Goal: Information Seeking & Learning: Find specific fact

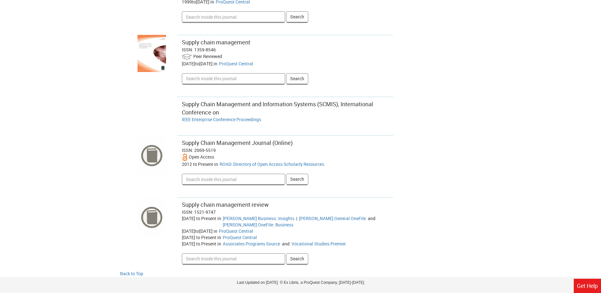
scroll to position [252, 0]
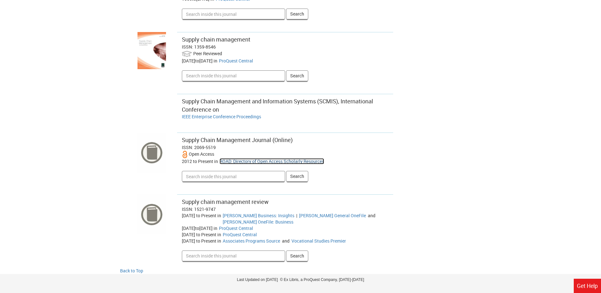
click at [252, 158] on link "ROAD: Directory of Open Access Scholarly Resources" at bounding box center [271, 161] width 105 height 6
click at [193, 144] on div "ISSN: 2069-5519" at bounding box center [285, 147] width 207 height 6
click at [195, 144] on div "ISSN: 2069-5519" at bounding box center [285, 147] width 207 height 6
drag, startPoint x: 194, startPoint y: 141, endPoint x: 214, endPoint y: 143, distance: 21.0
click at [214, 144] on div "ISSN: 2069-5519" at bounding box center [285, 147] width 207 height 6
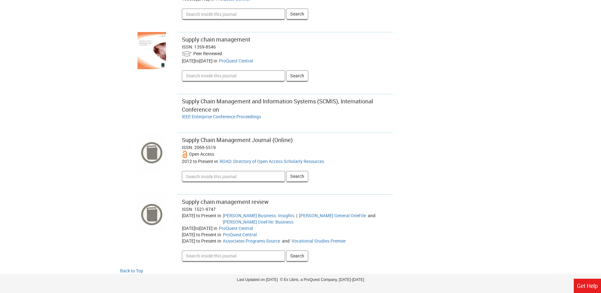
copy div "2069-5519"
click at [182, 136] on div "Supply Chain Management Journal (Online)" at bounding box center [285, 140] width 207 height 8
drag, startPoint x: 182, startPoint y: 133, endPoint x: 222, endPoint y: 148, distance: 43.0
click at [222, 148] on div "Supply Chain Management Journal (Online) ISSN: 2069-5519 Open Access 2012 to Pr…" at bounding box center [285, 156] width 216 height 49
copy div "Supply Chain Management Journal (Online) ISSN: 2069-5519 Open Access"
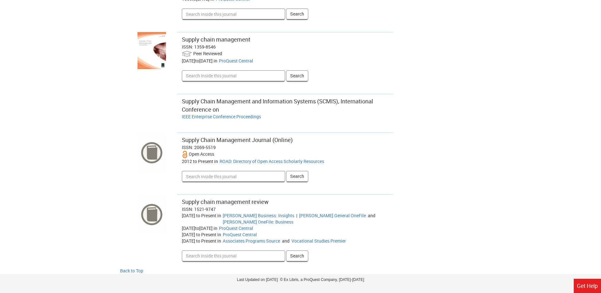
drag, startPoint x: 351, startPoint y: 157, endPoint x: 346, endPoint y: 155, distance: 4.8
click at [351, 158] on div "2012 to Present in | and ROAD: Directory of Open Access Scholarly Resources" at bounding box center [285, 161] width 207 height 6
drag, startPoint x: 218, startPoint y: 155, endPoint x: 331, endPoint y: 157, distance: 112.4
click at [331, 158] on div "2012 to Present in | and ROAD: Directory of Open Access Scholarly Resources" at bounding box center [285, 161] width 207 height 6
copy div "| and ROAD: Directory of Open Access Scholarly Resources"
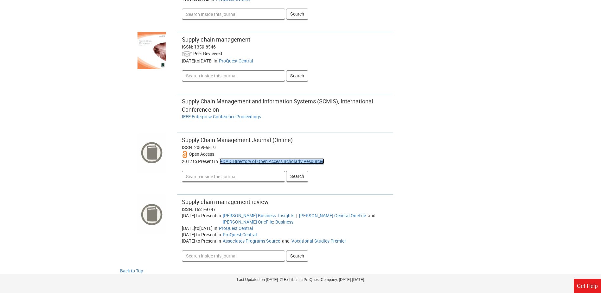
copy div "| and ROAD: Directory of Open Access Scholarly Resources"
